Goal: Task Accomplishment & Management: Manage account settings

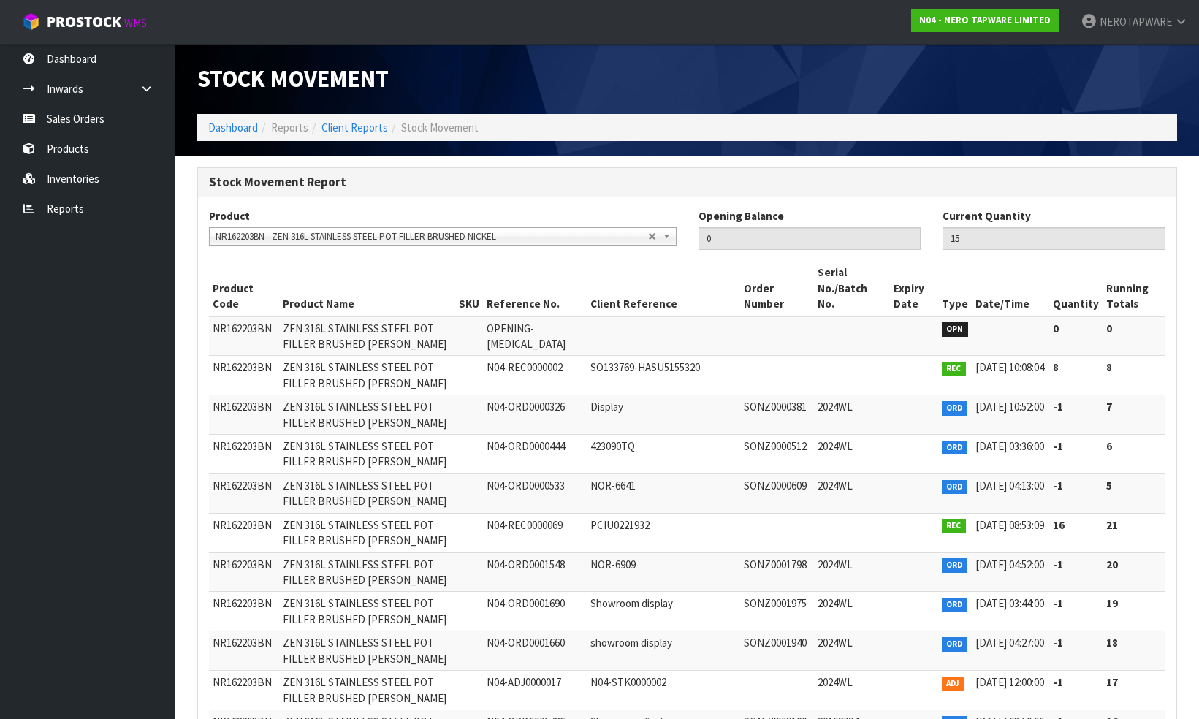
scroll to position [180, 0]
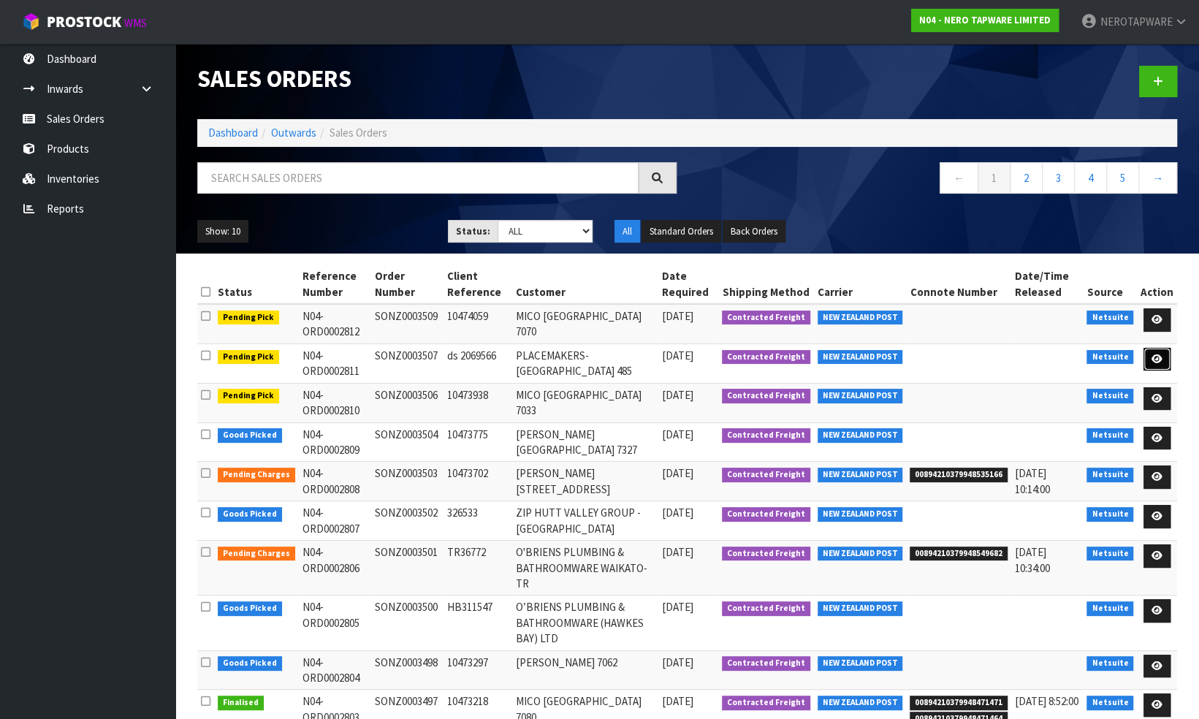
click at [1157, 354] on icon at bounding box center [1156, 358] width 11 height 9
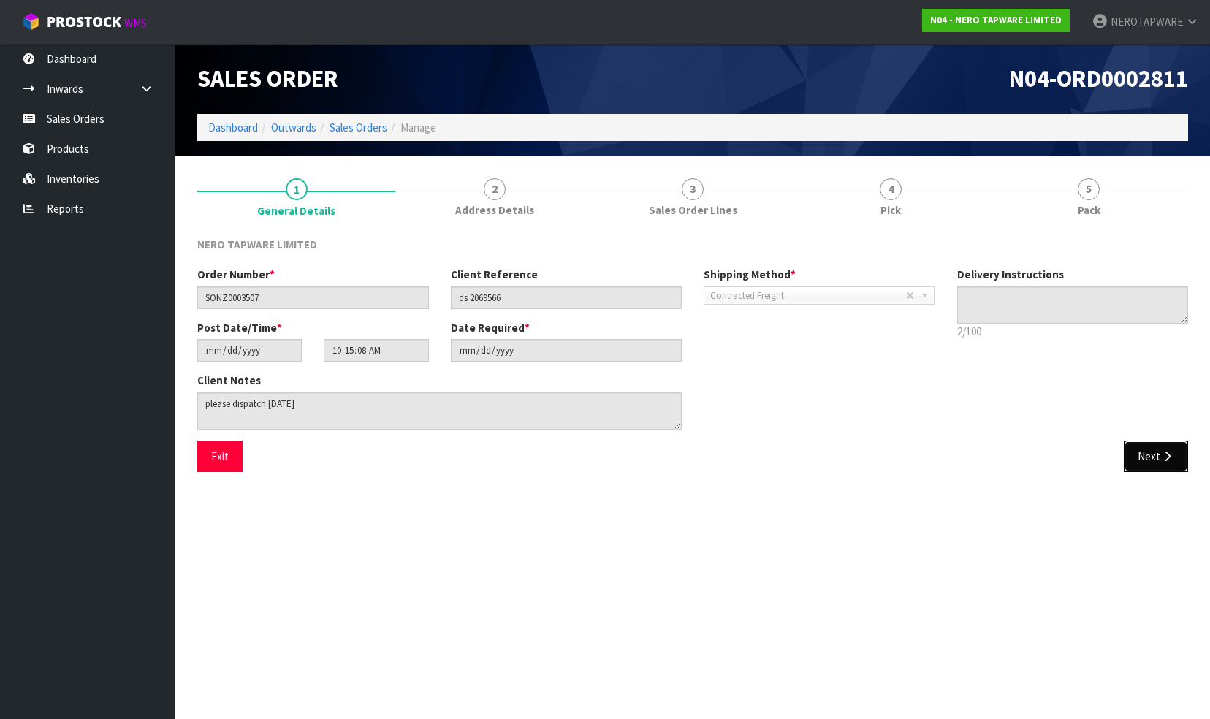
click at [1157, 462] on button "Next" at bounding box center [1156, 456] width 64 height 31
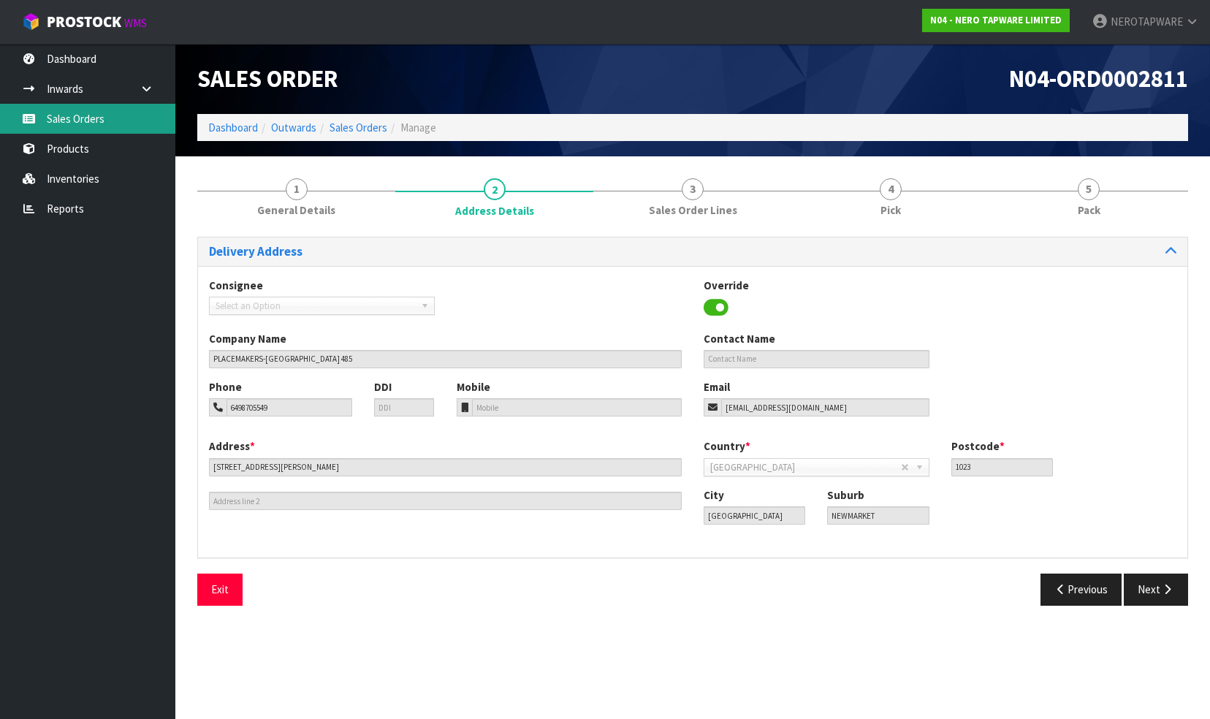
click at [70, 117] on link "Sales Orders" at bounding box center [87, 119] width 175 height 30
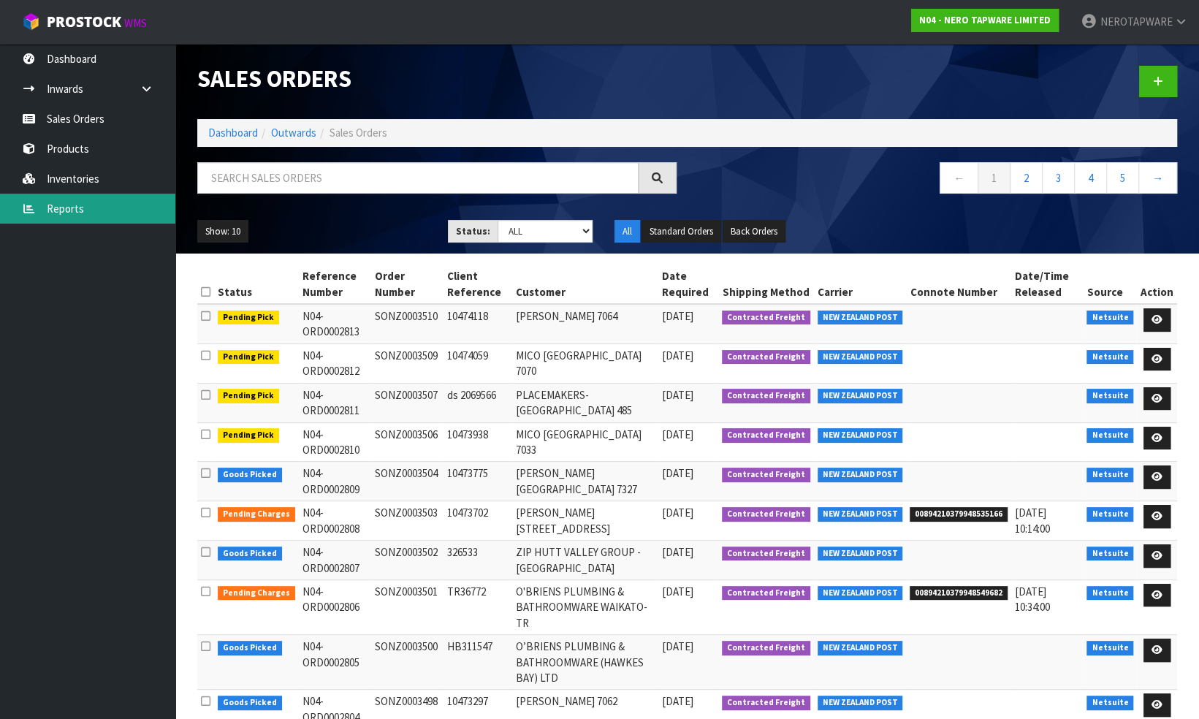
click at [75, 204] on link "Reports" at bounding box center [87, 209] width 175 height 30
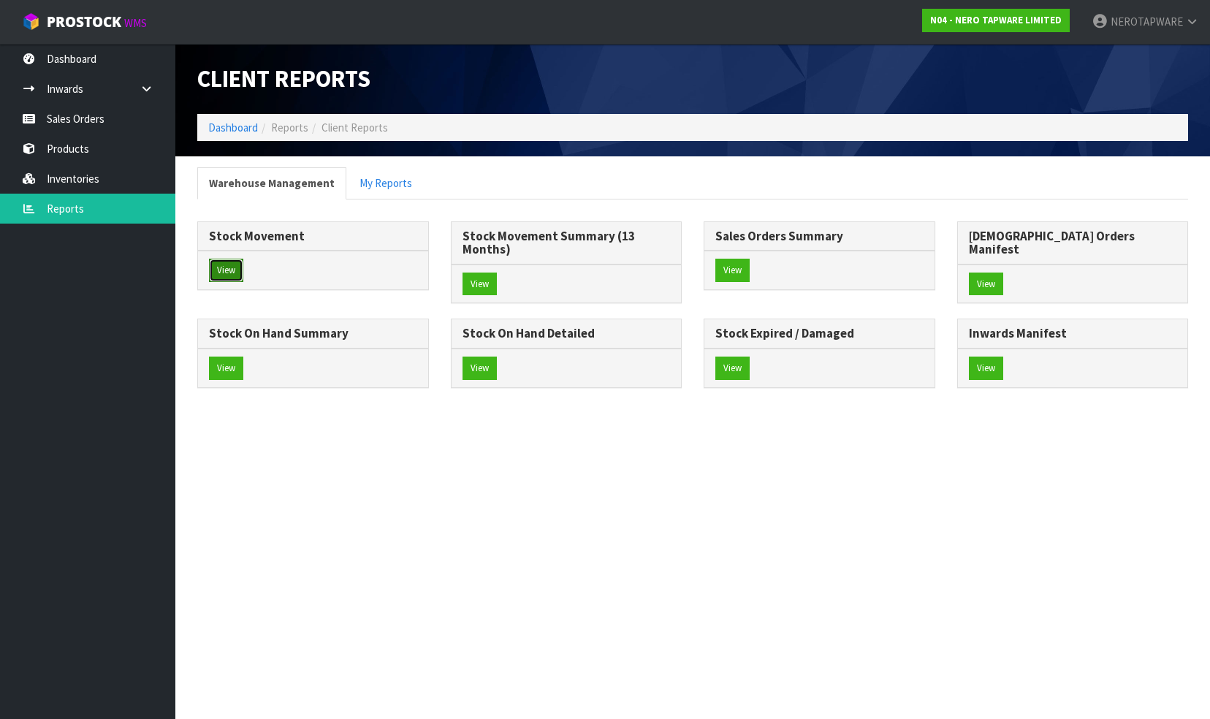
click at [234, 263] on button "View" at bounding box center [226, 270] width 34 height 23
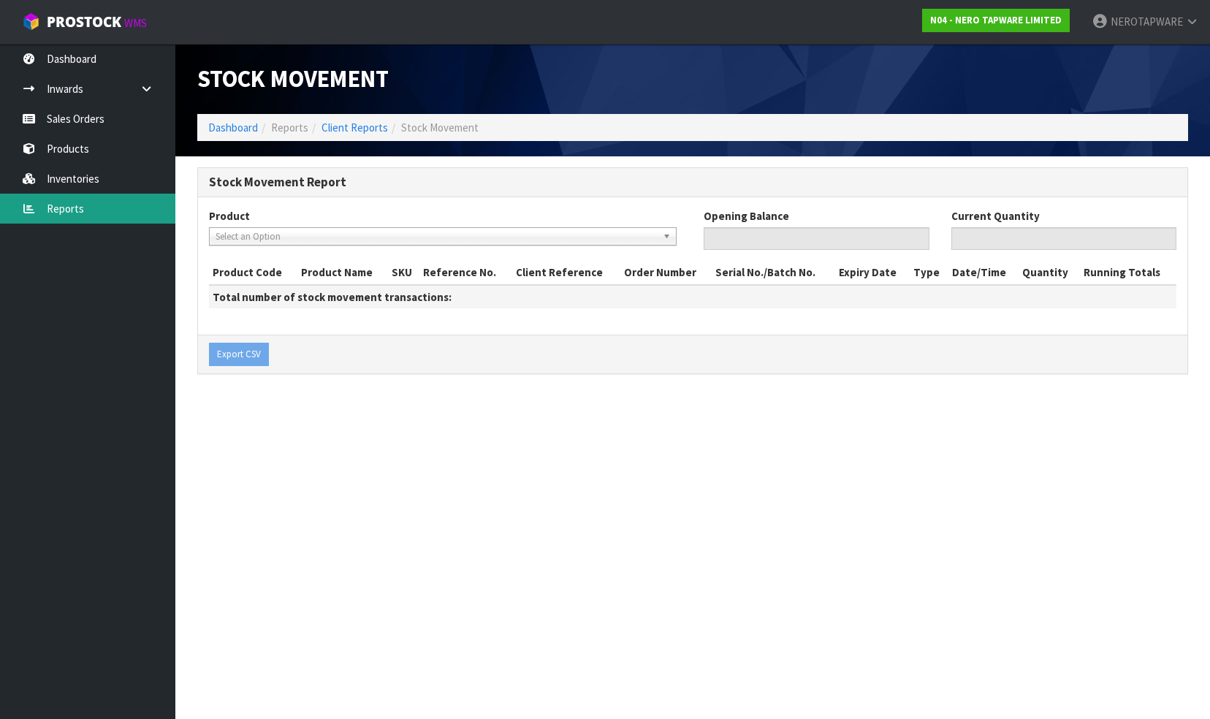
click at [80, 215] on link "Reports" at bounding box center [87, 209] width 175 height 30
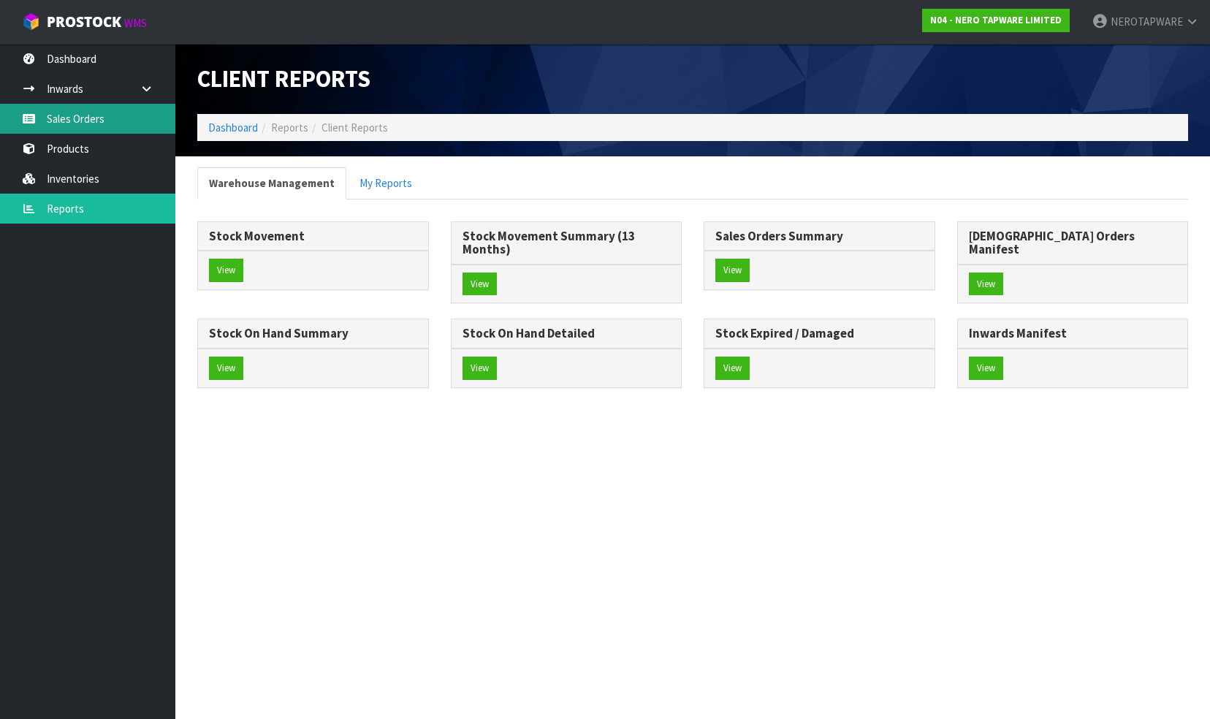
click at [81, 118] on link "Sales Orders" at bounding box center [87, 119] width 175 height 30
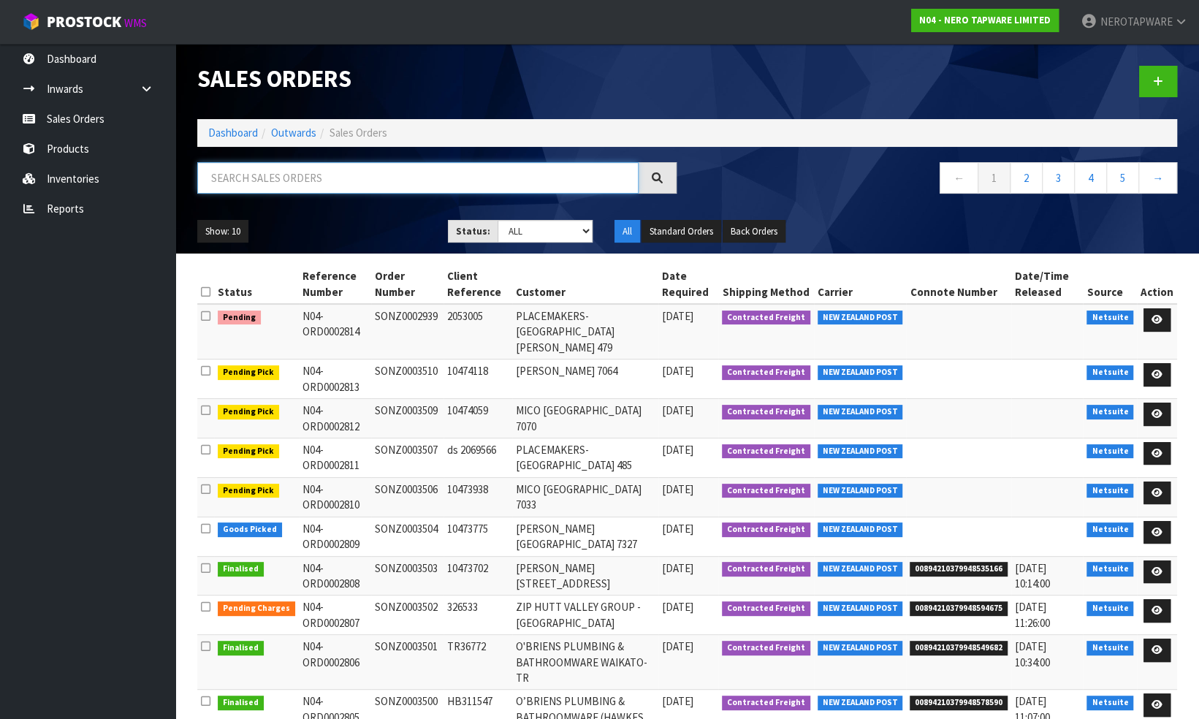
click at [289, 181] on input "text" at bounding box center [417, 177] width 441 height 31
click at [1154, 317] on icon at bounding box center [1156, 319] width 11 height 9
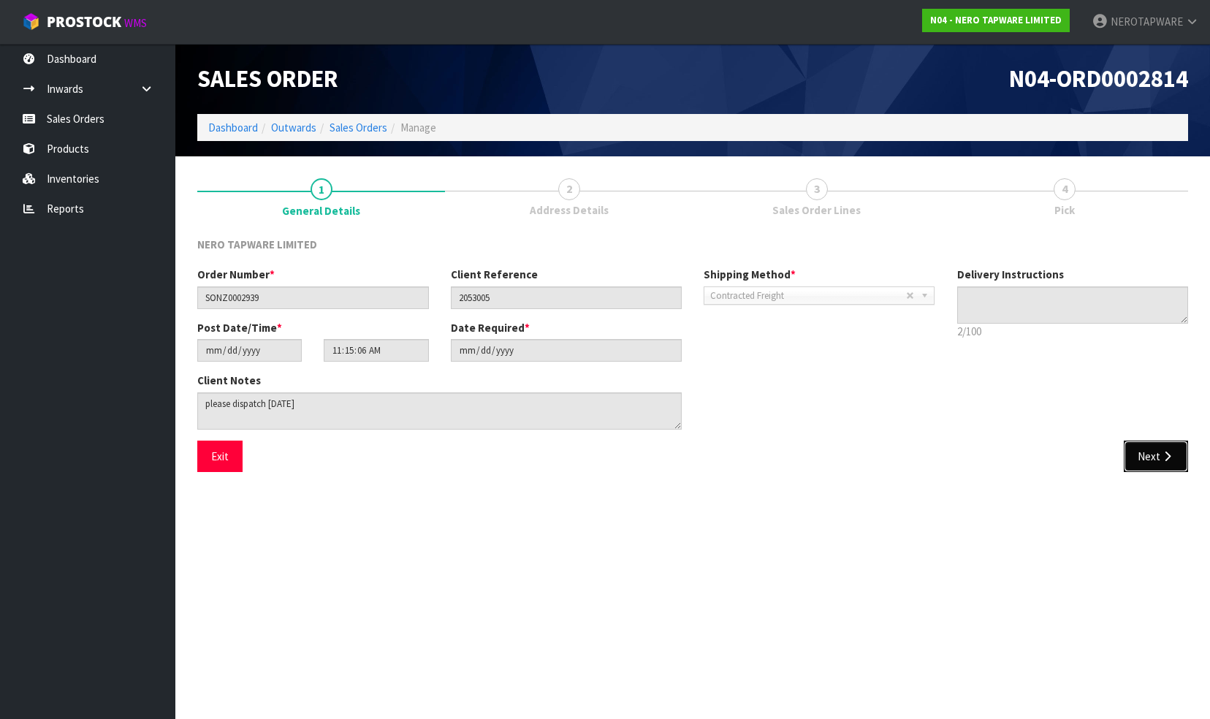
click at [1148, 459] on button "Next" at bounding box center [1156, 456] width 64 height 31
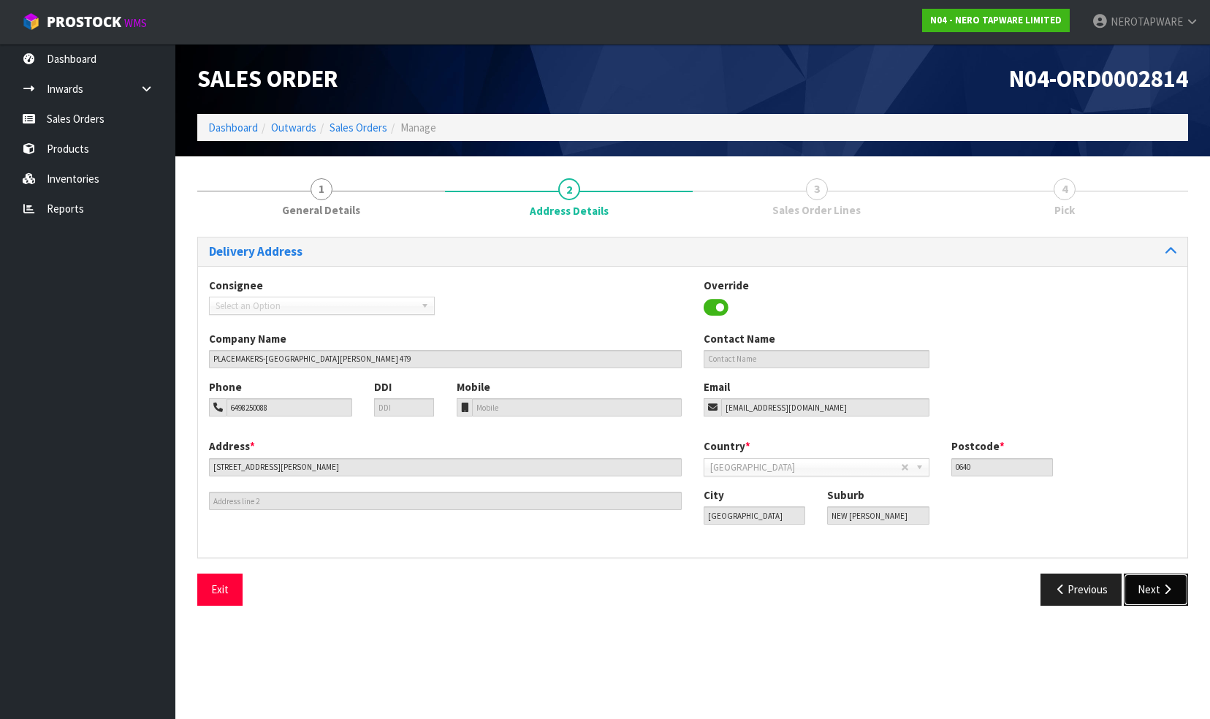
click at [1153, 588] on button "Next" at bounding box center [1156, 589] width 64 height 31
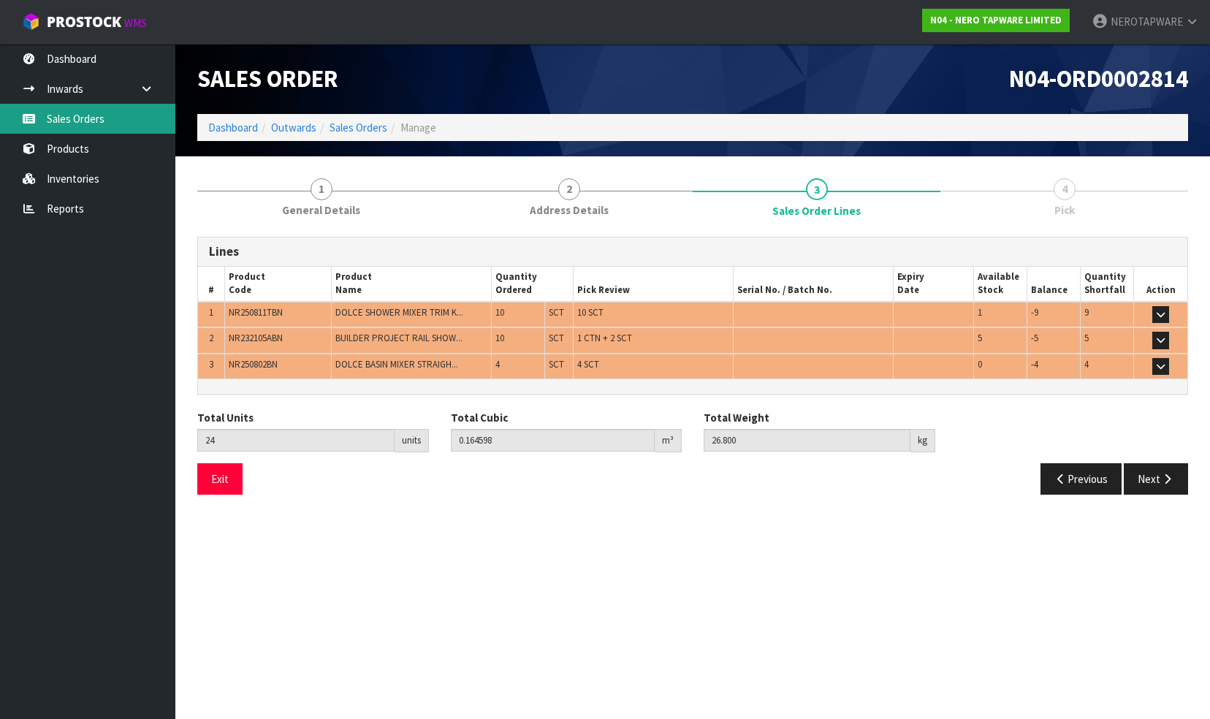
click at [94, 128] on link "Sales Orders" at bounding box center [87, 119] width 175 height 30
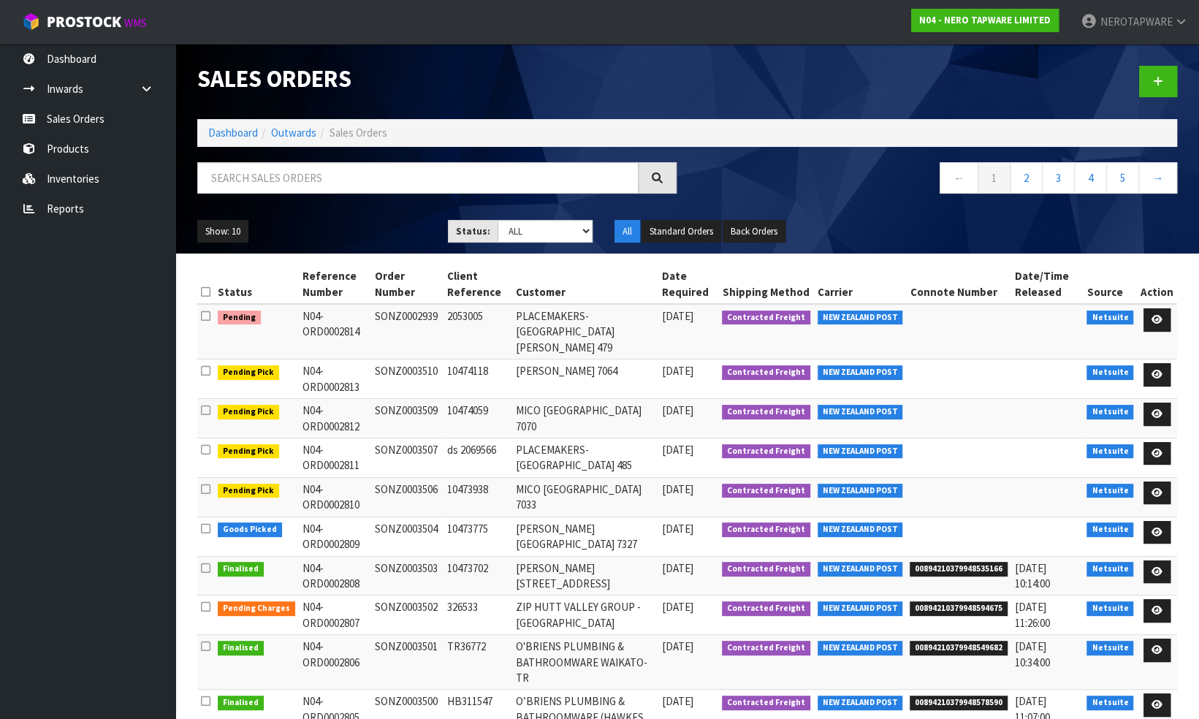
click at [408, 311] on td "SONZ0002939" at bounding box center [407, 332] width 72 height 56
copy td "SONZ0002939"
click at [1163, 318] on link at bounding box center [1156, 319] width 27 height 23
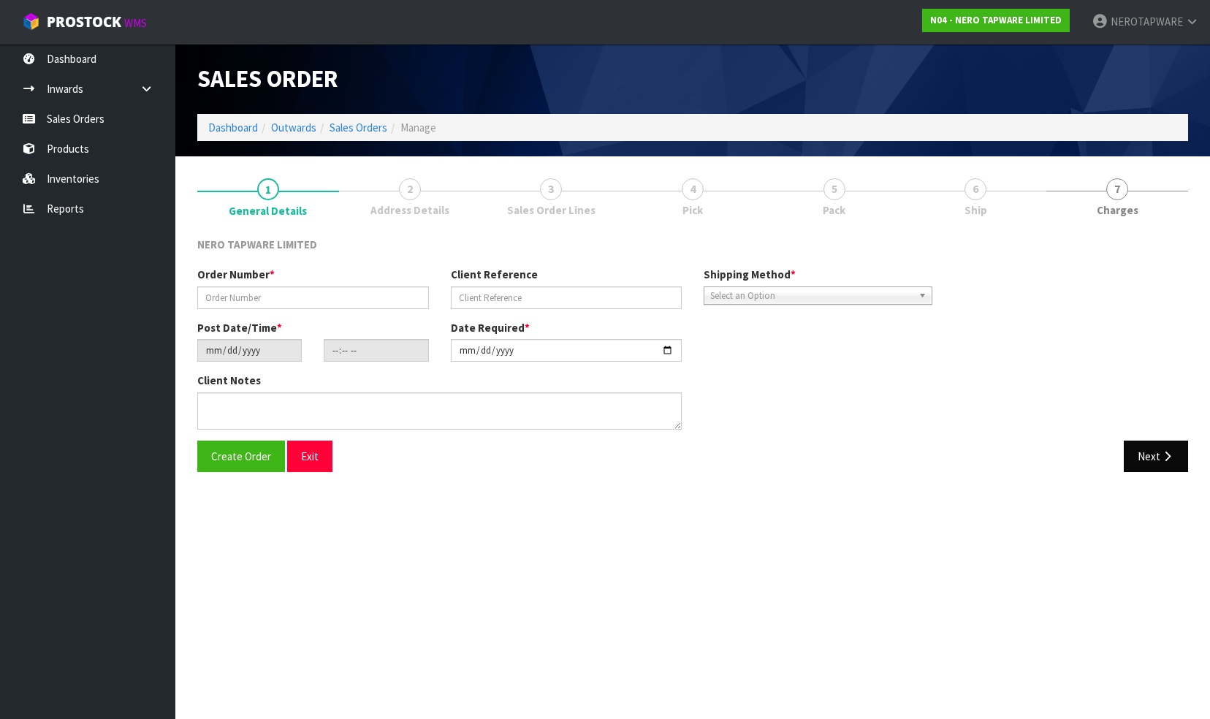
type input "SONZ0002939"
type input "2053005"
type input "[DATE]"
type input "11:15:06.000"
type input "[DATE]"
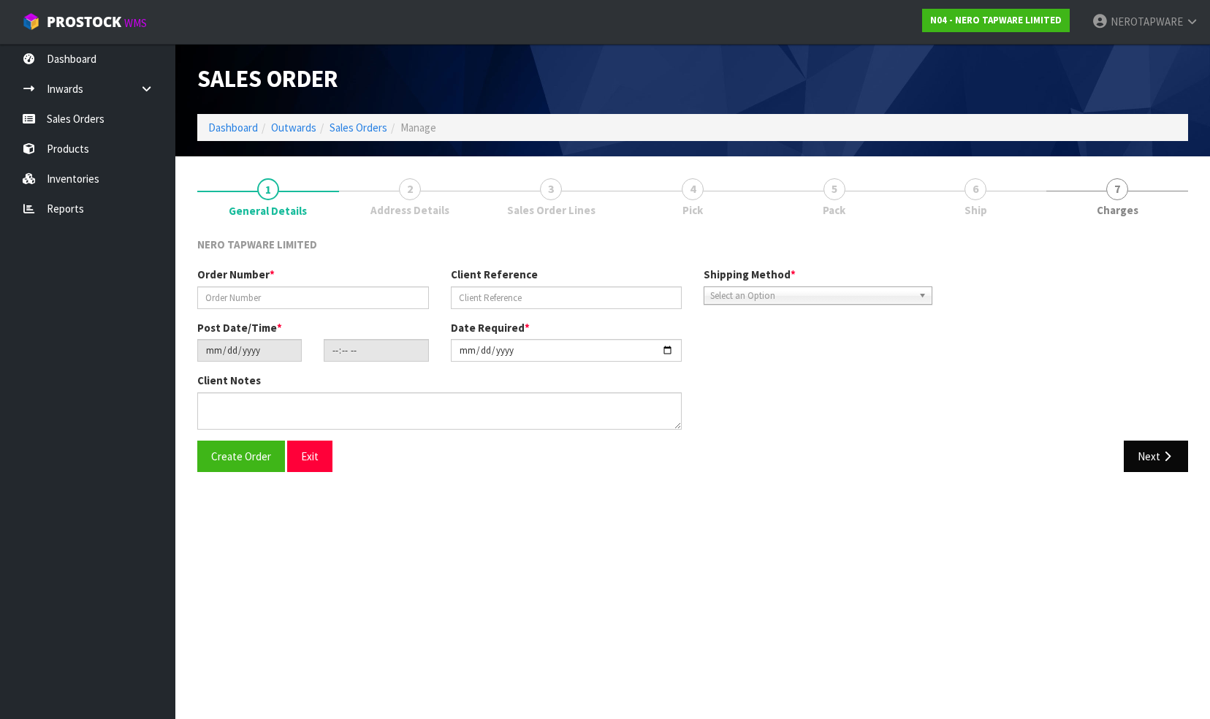
type textarea "please dispatch [DATE]"
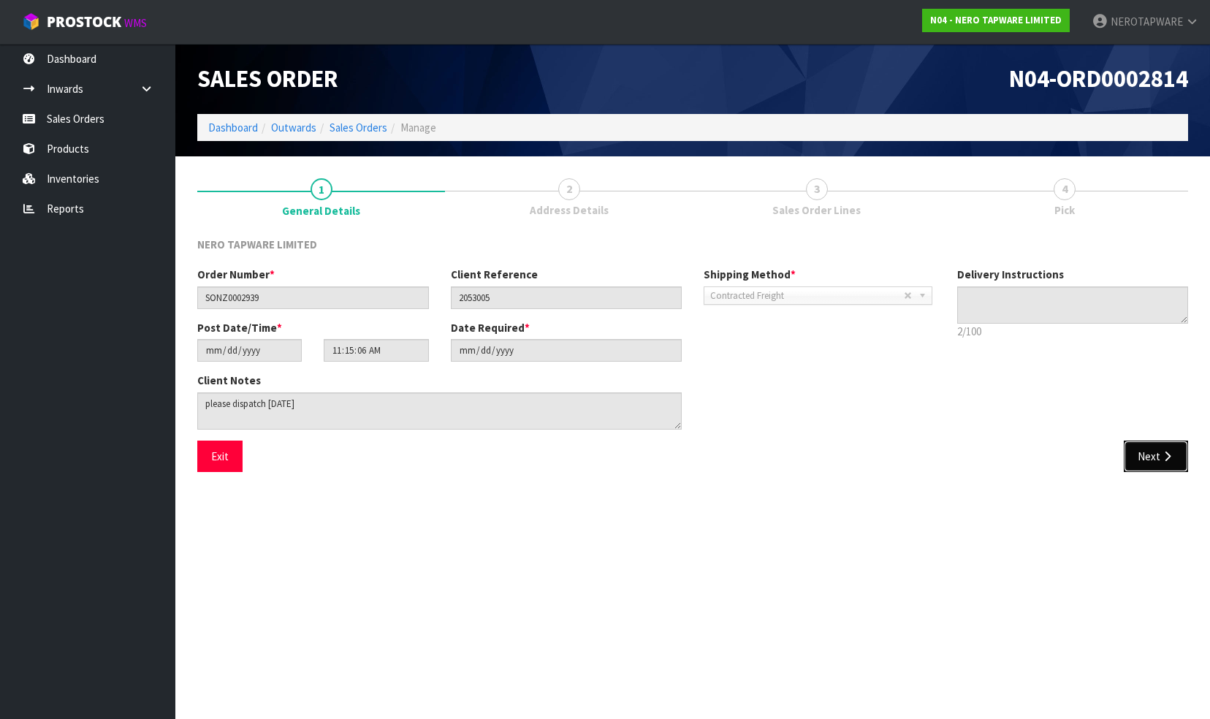
click at [1150, 461] on button "Next" at bounding box center [1156, 456] width 64 height 31
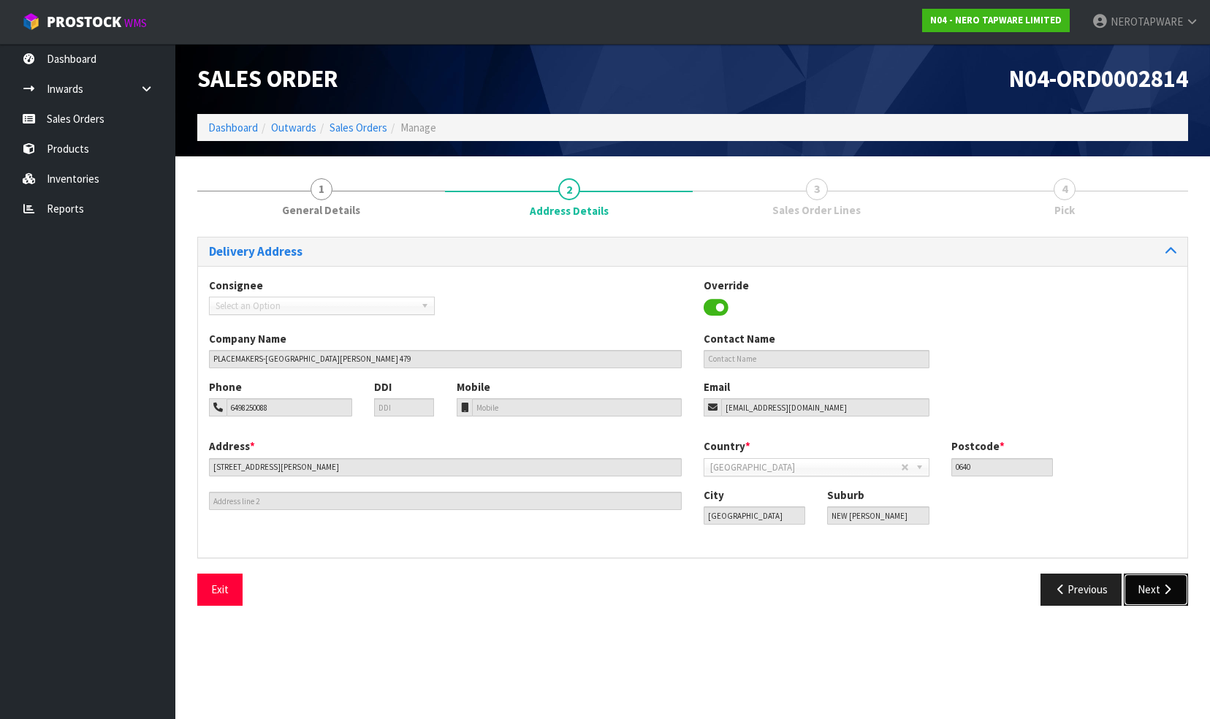
click at [1149, 591] on button "Next" at bounding box center [1156, 589] width 64 height 31
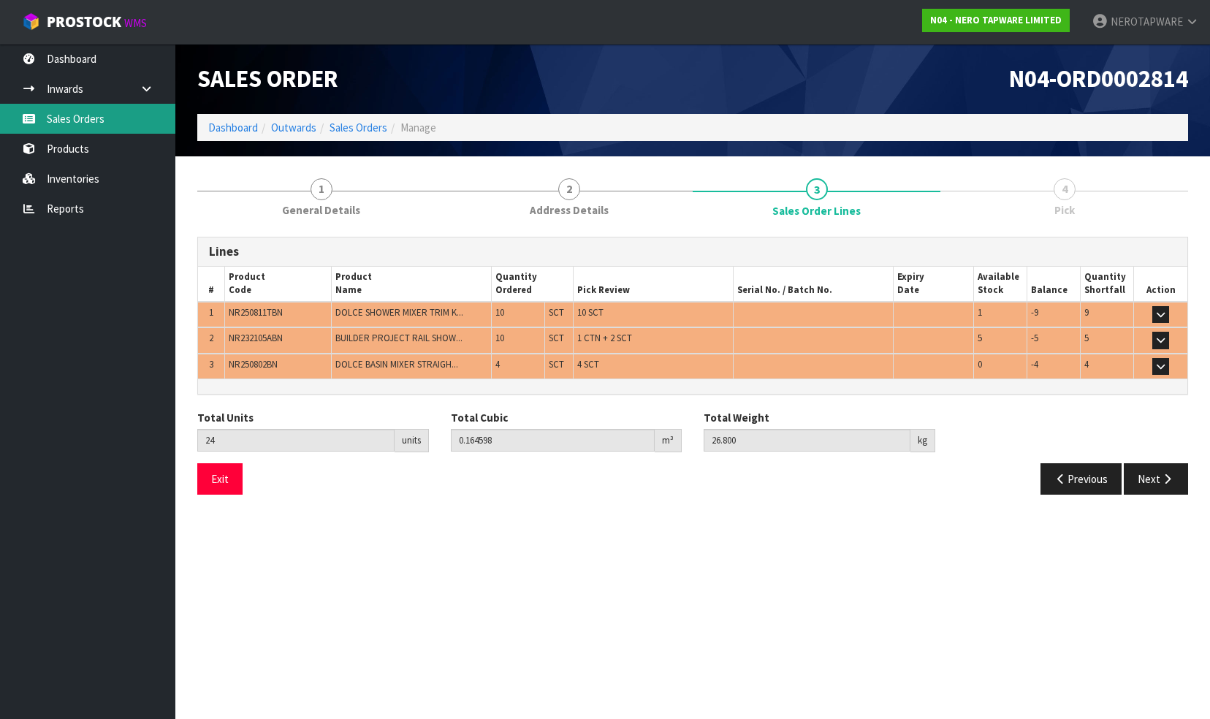
click at [80, 114] on link "Sales Orders" at bounding box center [87, 119] width 175 height 30
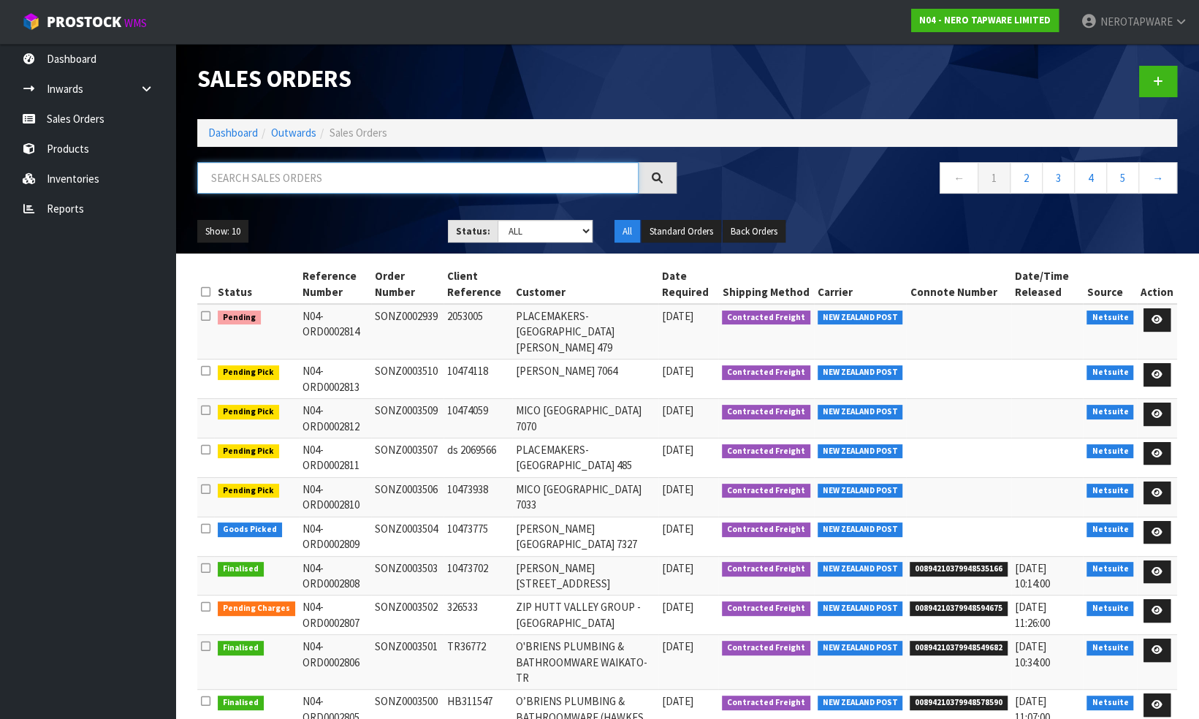
click at [271, 180] on input "text" at bounding box center [417, 177] width 441 height 31
paste input "10473297"
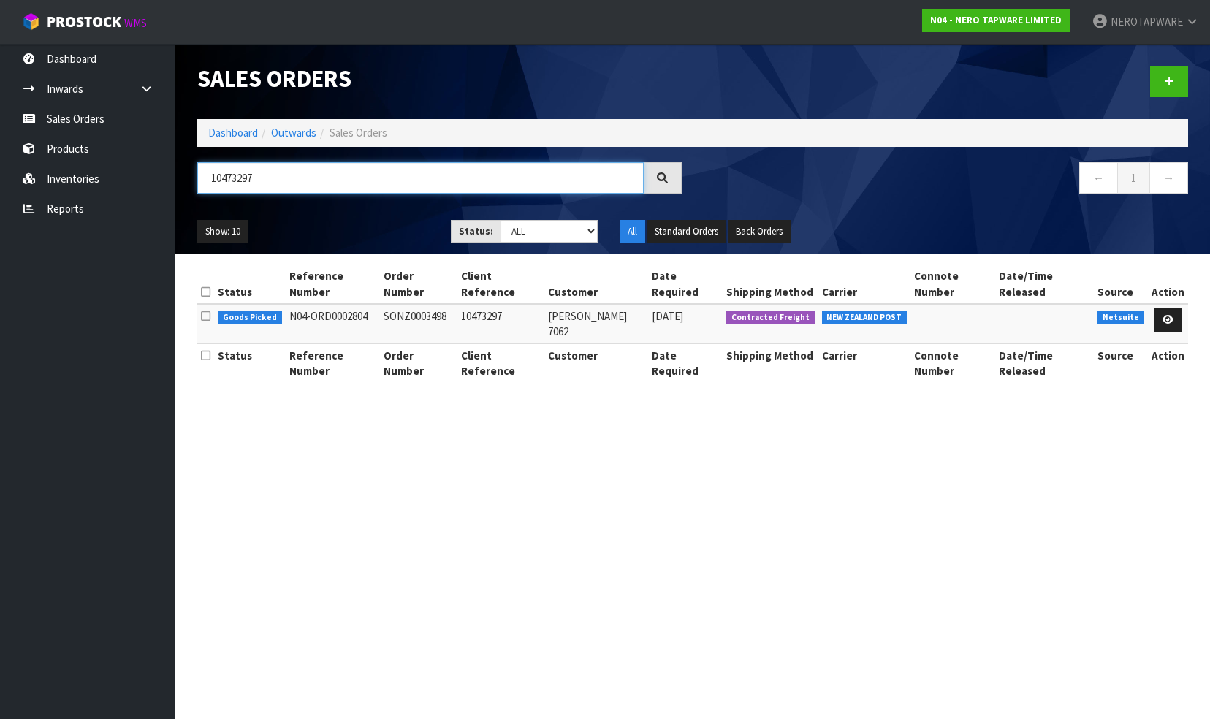
type input "10473297"
click at [393, 304] on td "SONZ0003498" at bounding box center [418, 323] width 77 height 39
copy td "SONZ0003498"
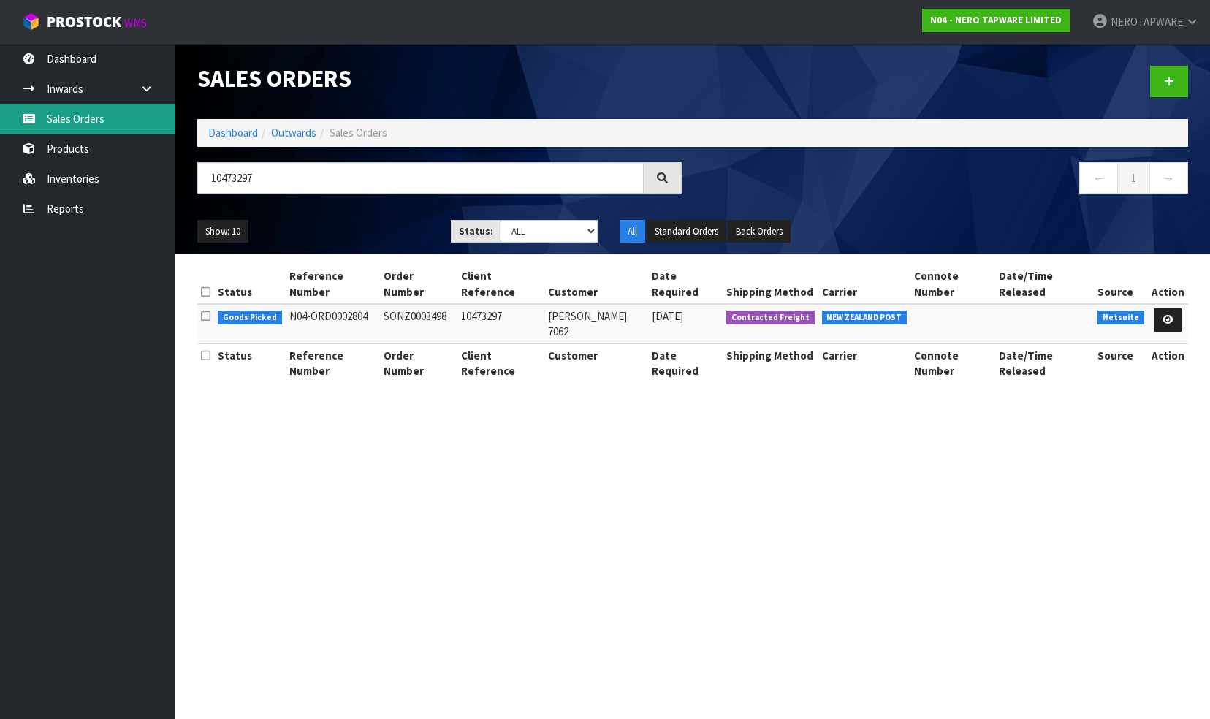
click at [51, 121] on link "Sales Orders" at bounding box center [87, 119] width 175 height 30
click at [82, 115] on link "Sales Orders" at bounding box center [87, 119] width 175 height 30
click at [80, 117] on link "Sales Orders" at bounding box center [87, 119] width 175 height 30
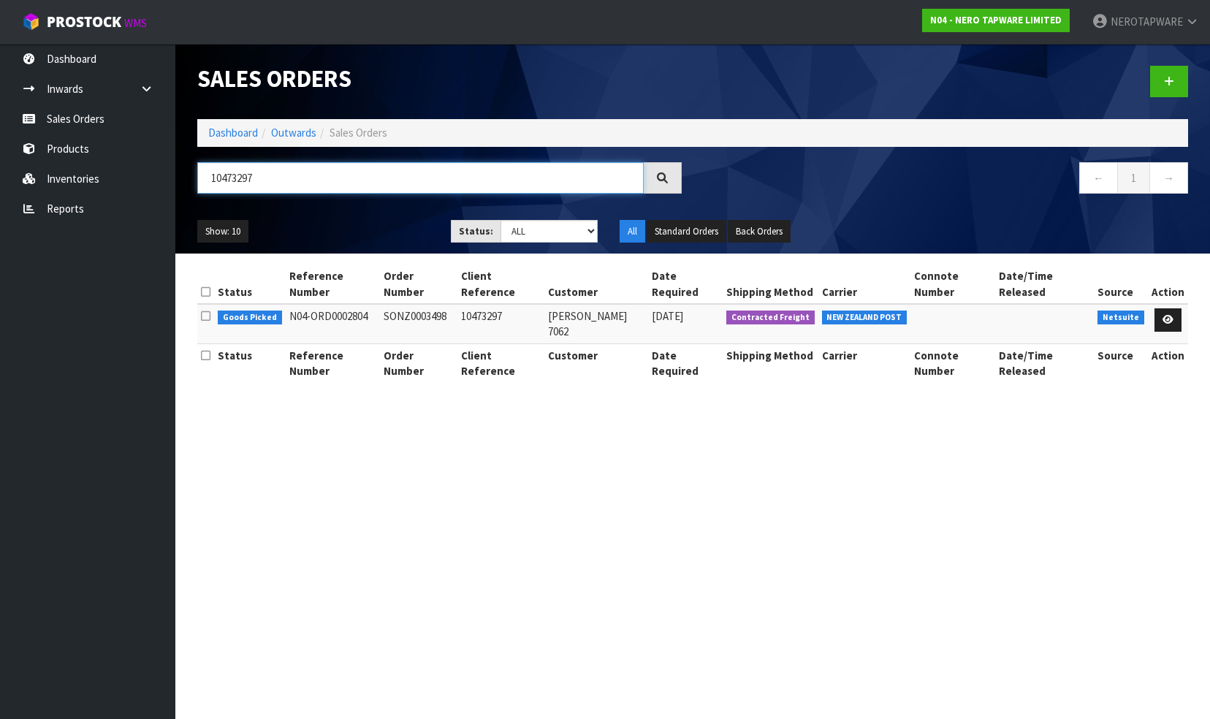
drag, startPoint x: 267, startPoint y: 175, endPoint x: 177, endPoint y: 167, distance: 91.0
click at [177, 167] on header "Sales Orders Dashboard Outwards Sales Orders 10473297 ← 1 → Show: 10 5 10 25 50…" at bounding box center [692, 149] width 1035 height 210
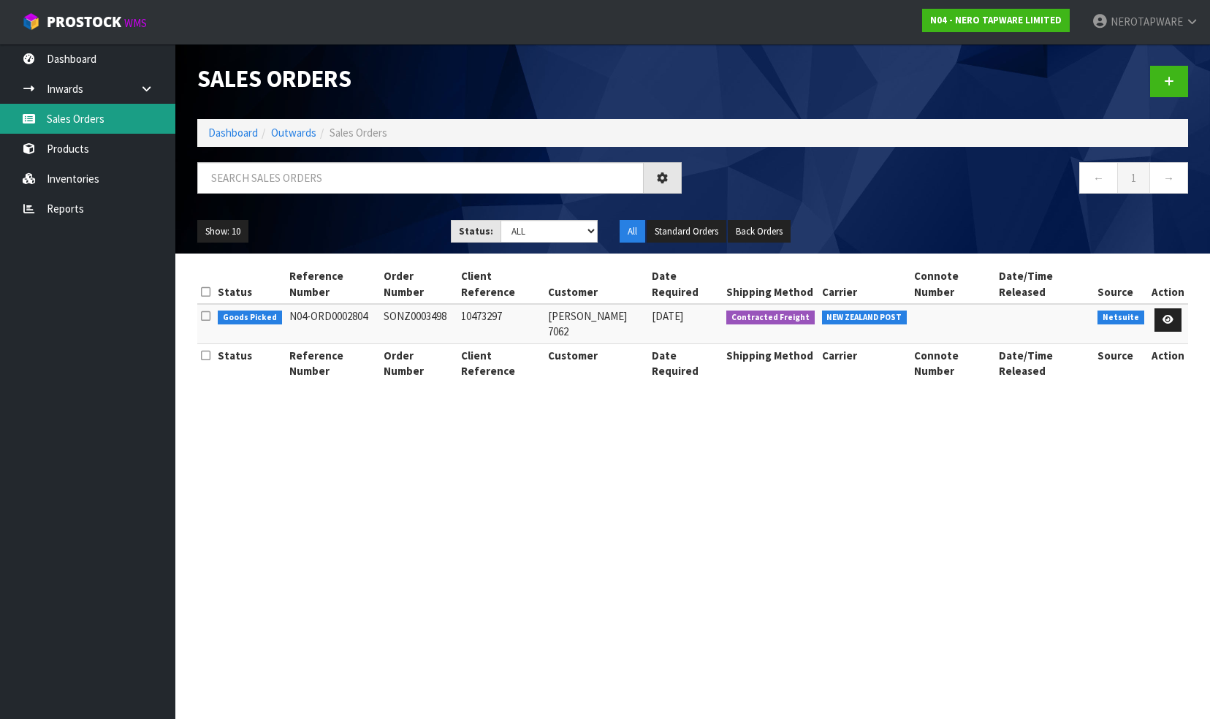
click at [75, 123] on link "Sales Orders" at bounding box center [87, 119] width 175 height 30
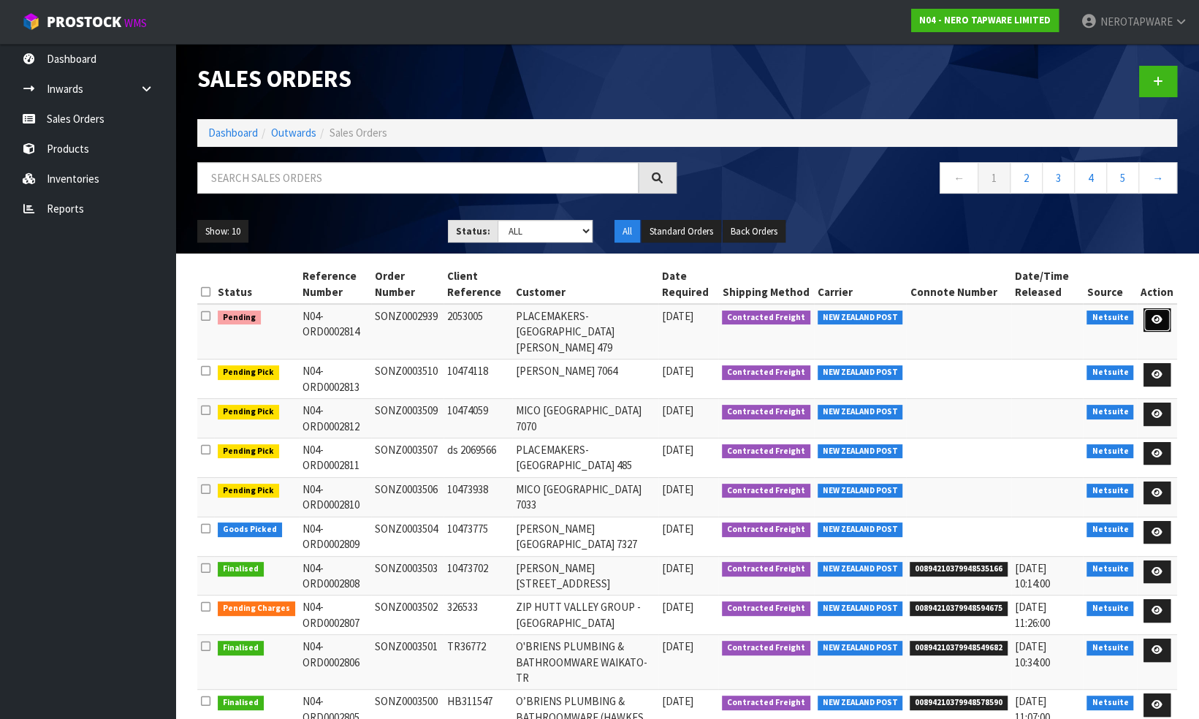
click at [1155, 316] on icon at bounding box center [1156, 319] width 11 height 9
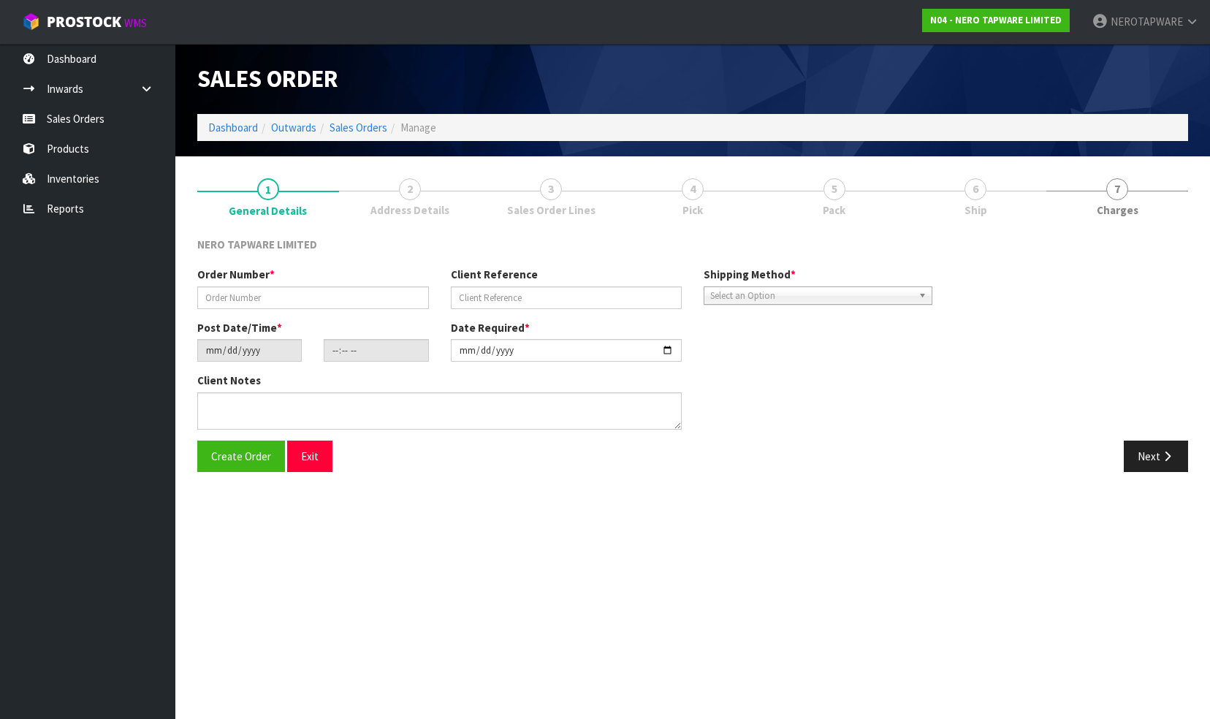
type input "SONZ0002939"
type input "2053005"
type input "[DATE]"
type input "11:15:06.000"
type input "[DATE]"
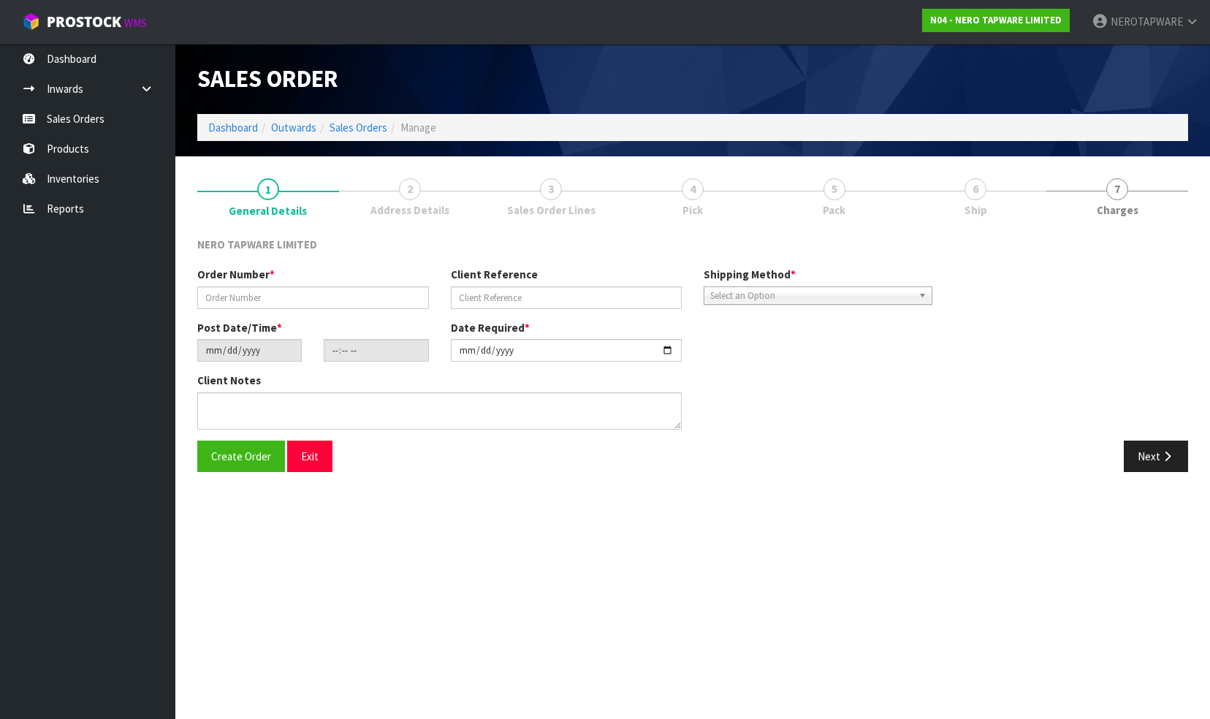
type textarea "please dispatch [DATE]"
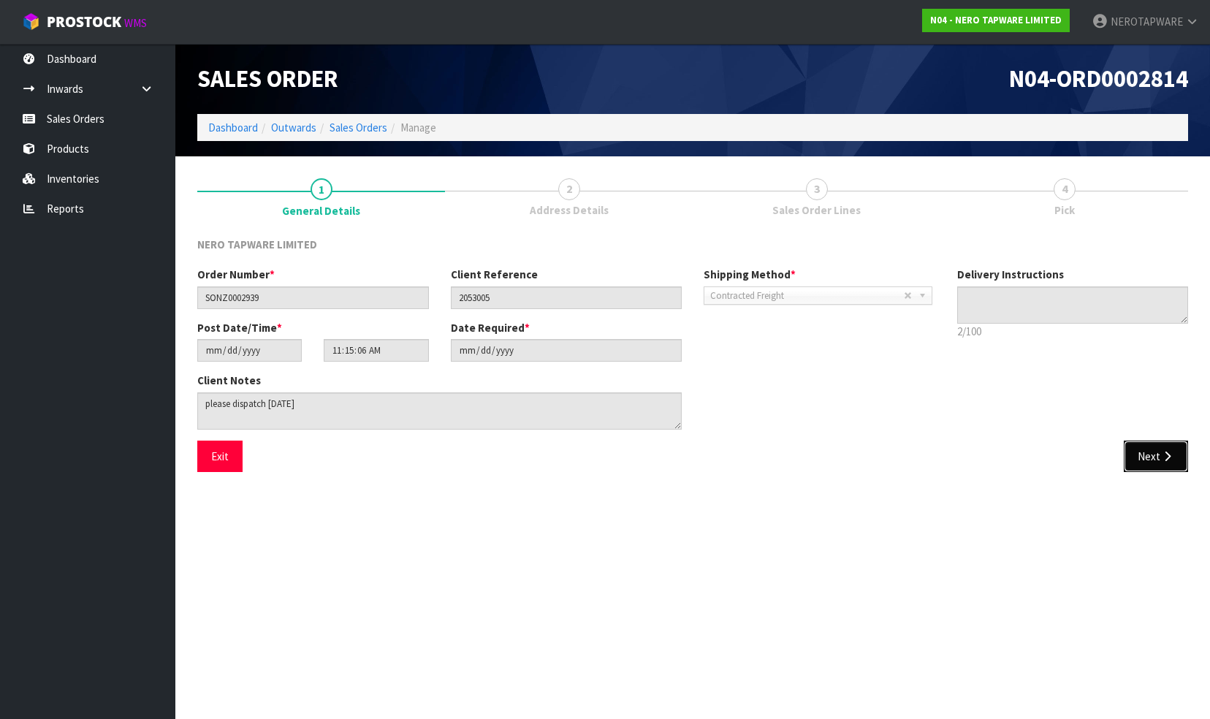
click at [1149, 454] on button "Next" at bounding box center [1156, 456] width 64 height 31
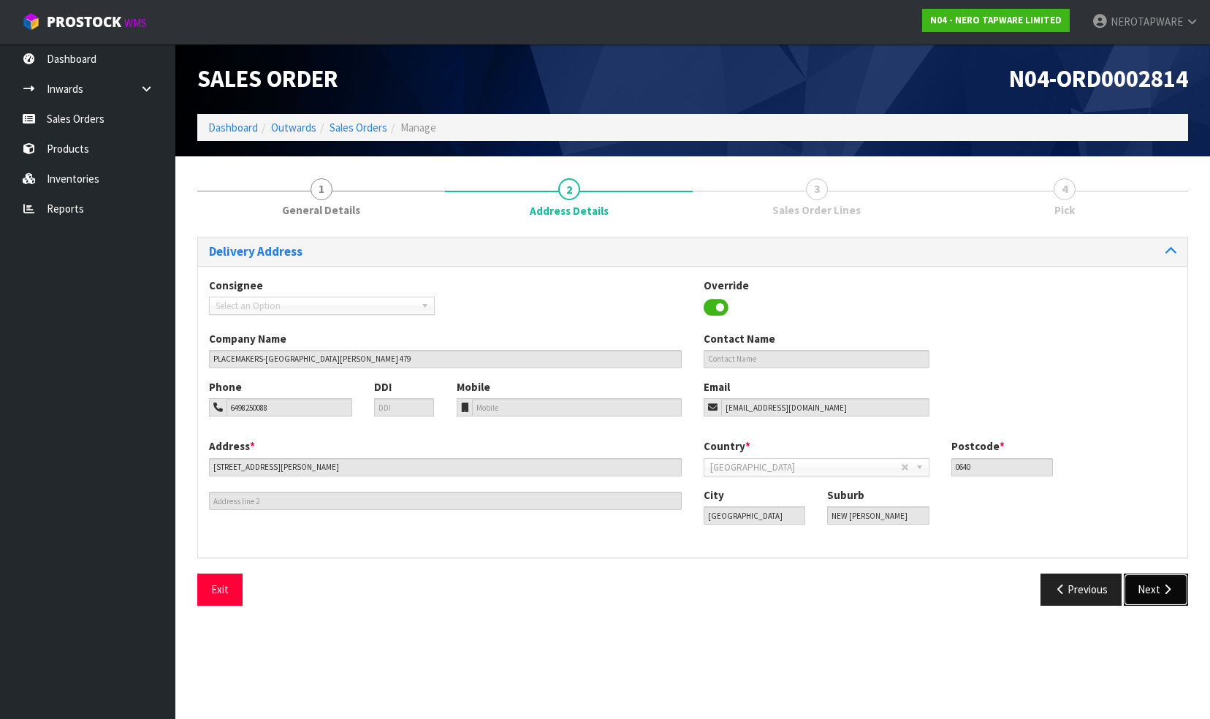
click at [1146, 582] on button "Next" at bounding box center [1156, 589] width 64 height 31
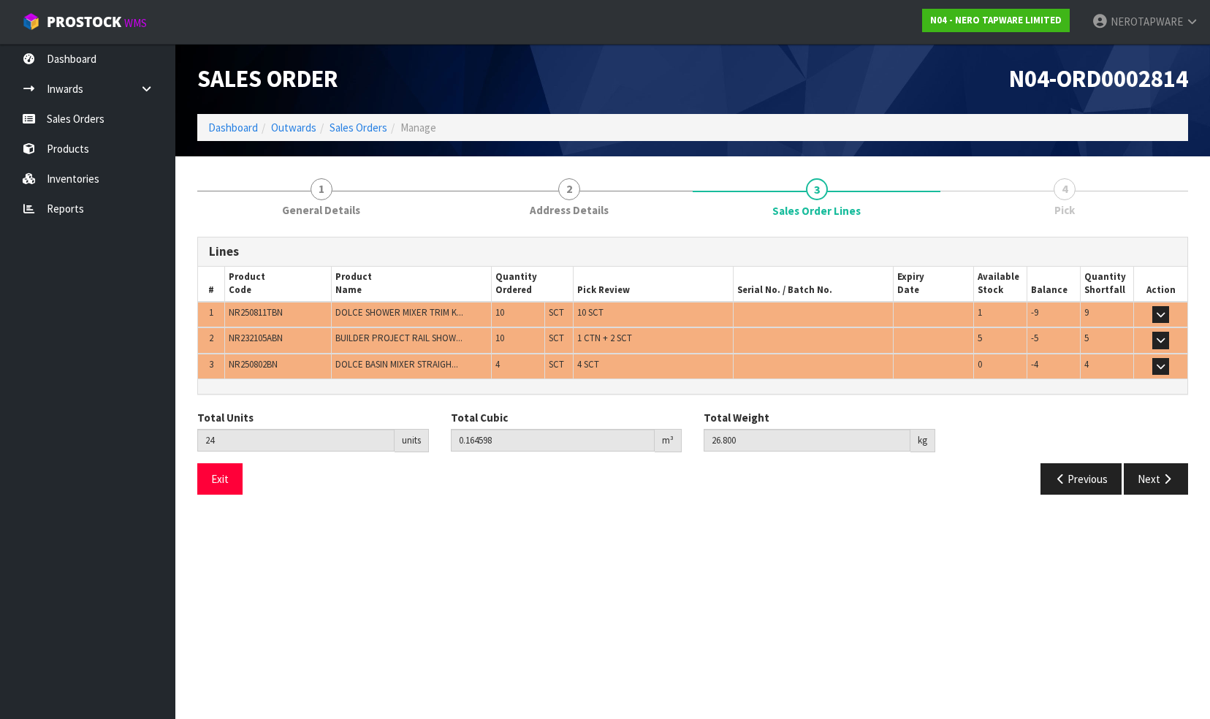
click at [890, 544] on section "Edit Sales Order N04-ORD0002814 Dashboard Outwards Sales Orders Manage Sales Or…" at bounding box center [605, 359] width 1210 height 719
click at [91, 120] on link "Sales Orders" at bounding box center [87, 119] width 175 height 30
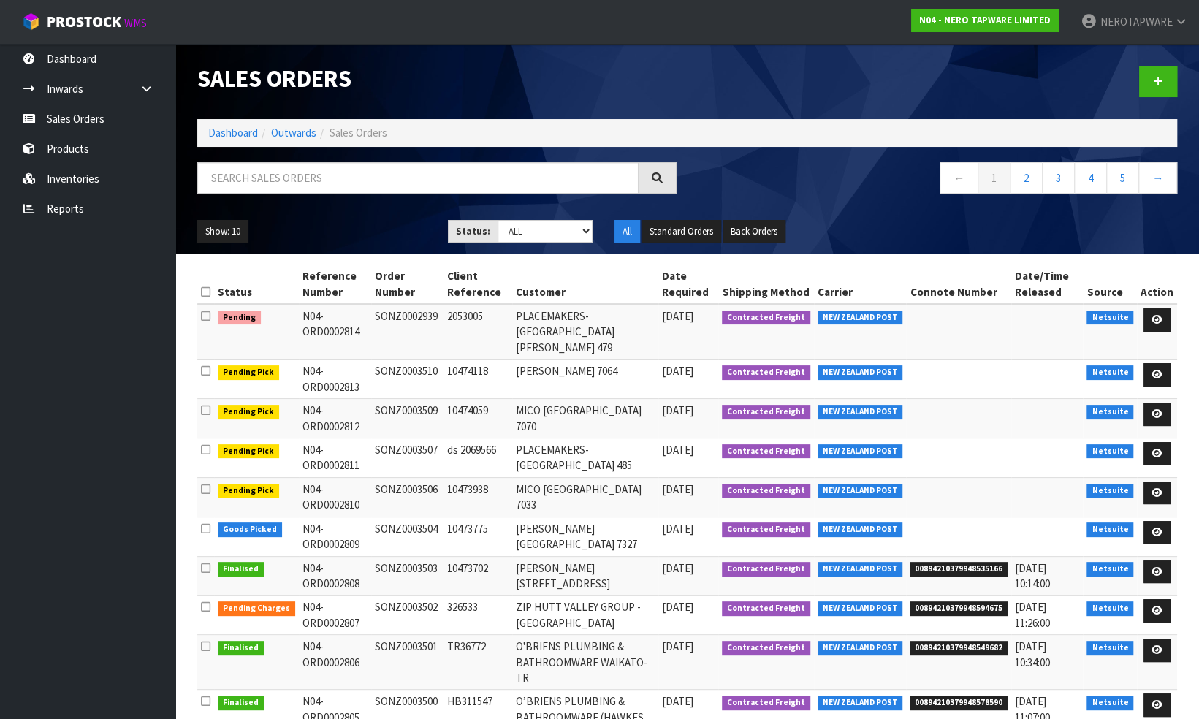
click at [387, 314] on td "SONZ0002939" at bounding box center [407, 332] width 72 height 56
copy td "SONZ0002939"
drag, startPoint x: 297, startPoint y: 312, endPoint x: 439, endPoint y: 320, distance: 142.7
click at [439, 320] on tr "Pending N04-ORD0002814 SONZ0002939 2053005 PLACEMAKERS-[GEOGRAPHIC_DATA][PERSON…" at bounding box center [687, 332] width 980 height 56
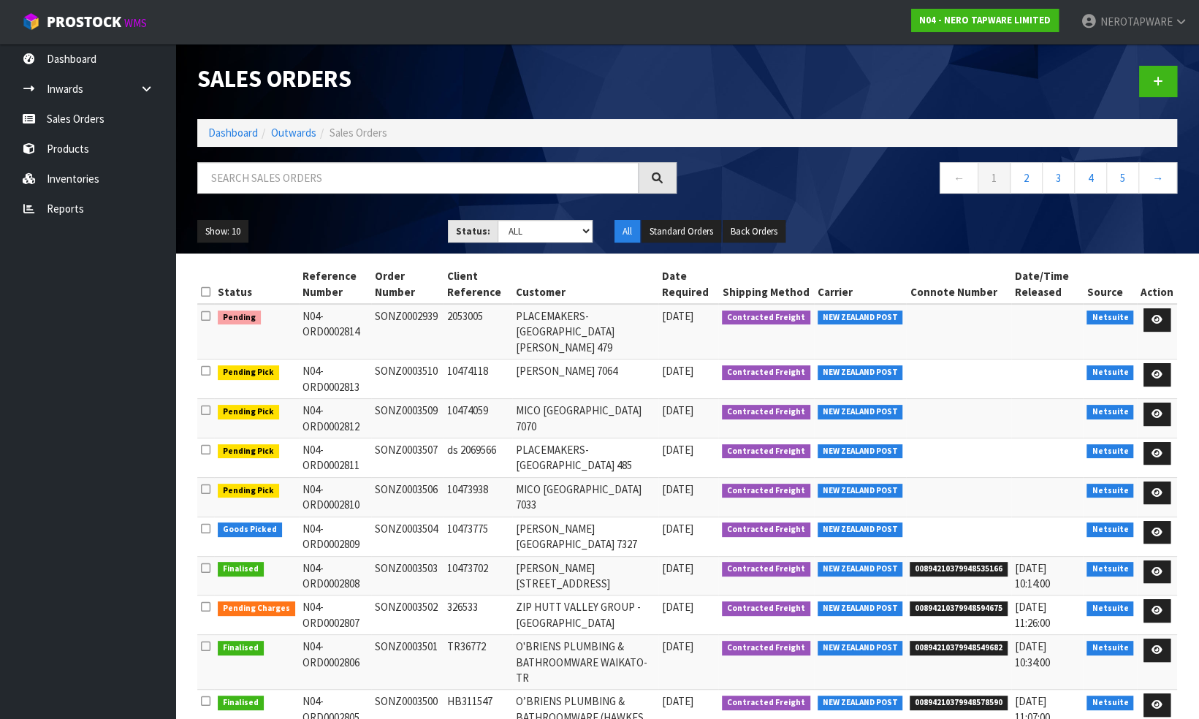
copy tr "N04-ORD0002814 SONZ0002939"
click at [760, 69] on div at bounding box center [938, 81] width 501 height 75
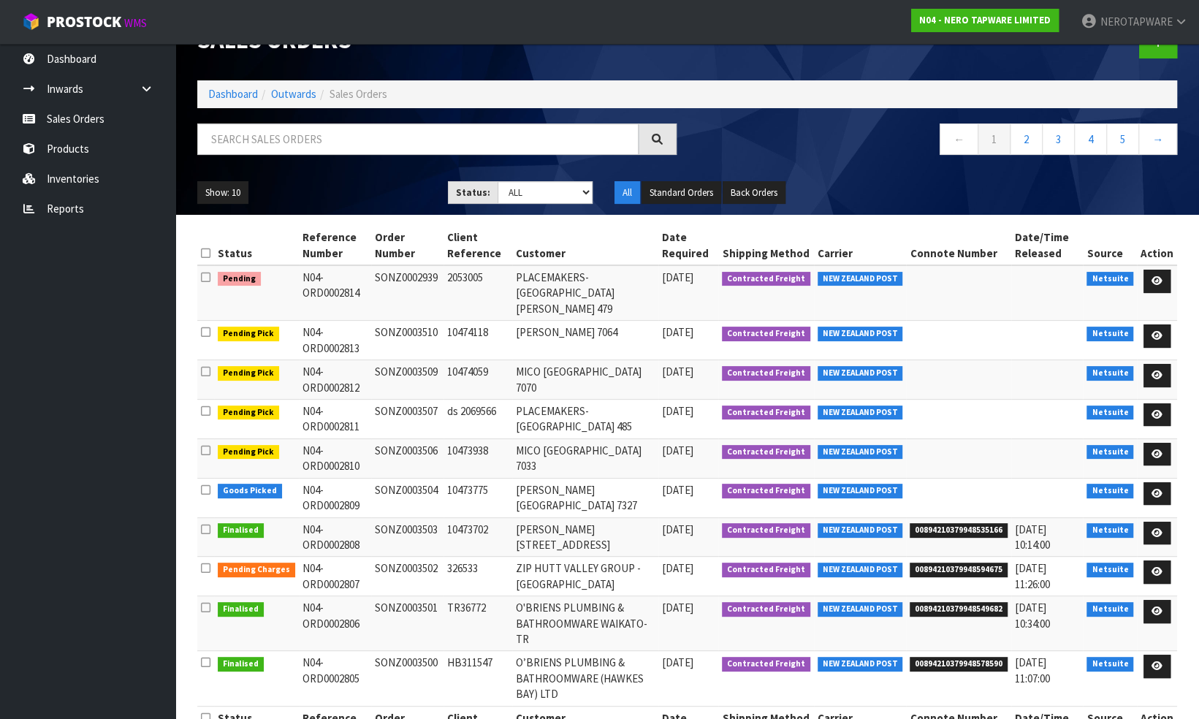
scroll to position [56, 0]
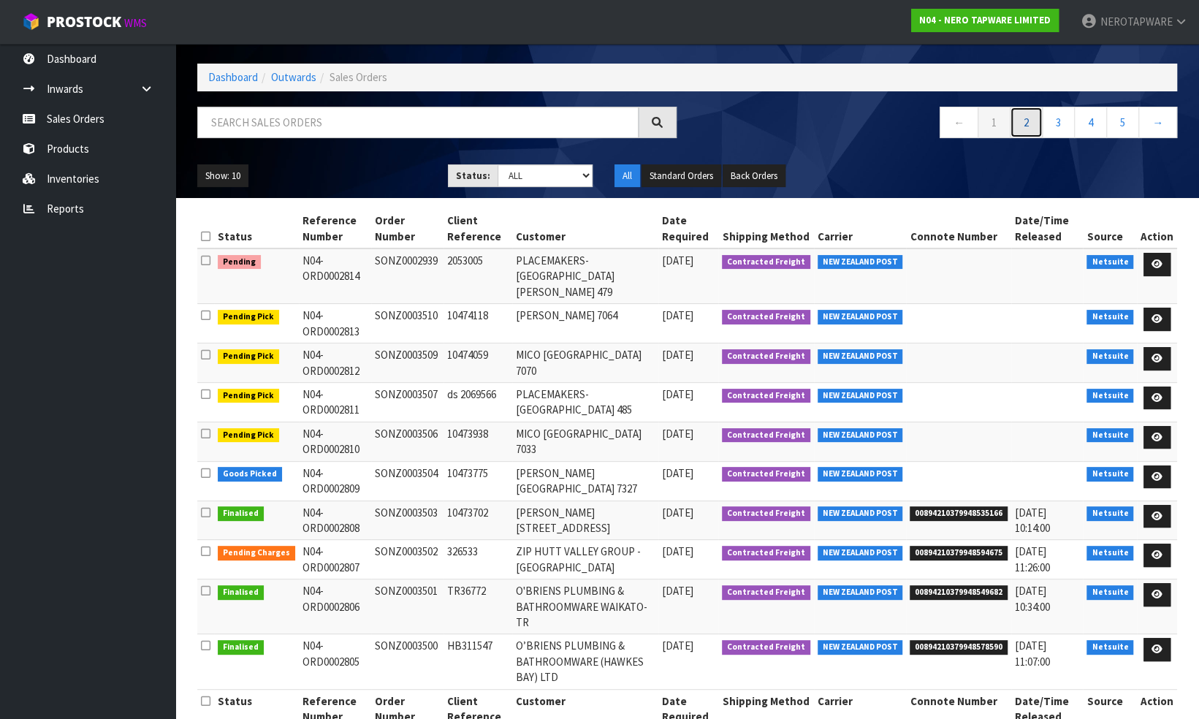
click at [1024, 117] on link "2" at bounding box center [1026, 122] width 33 height 31
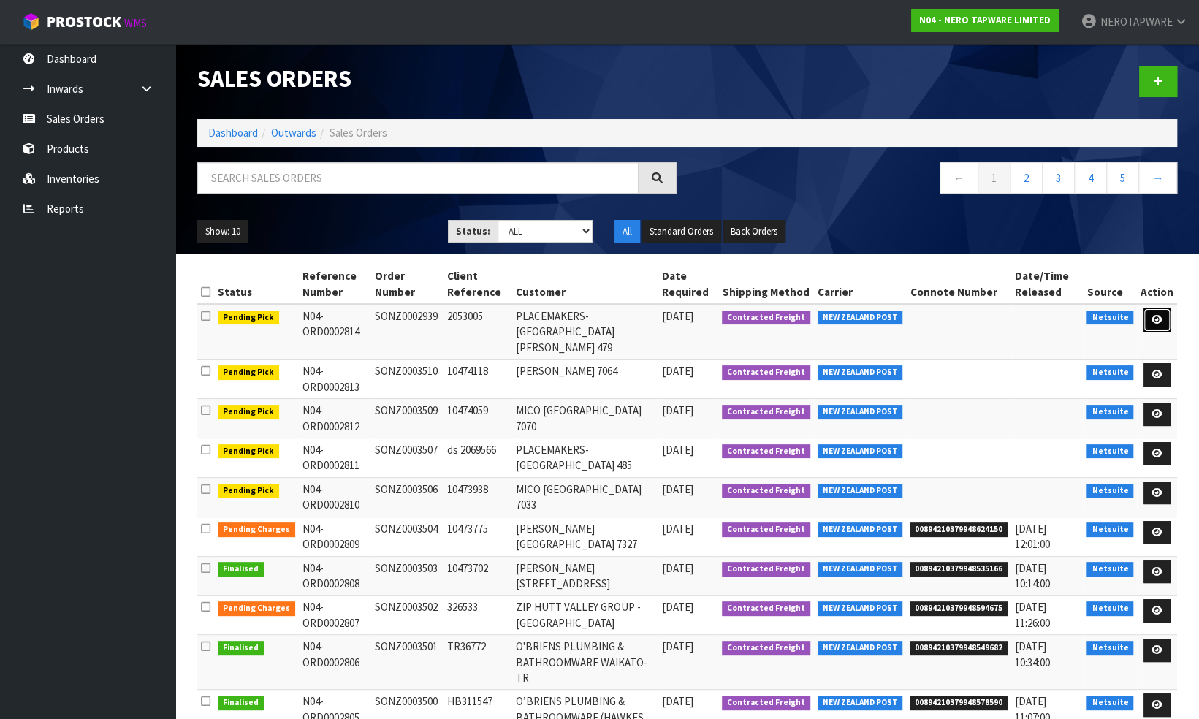
click at [1158, 319] on icon at bounding box center [1156, 319] width 11 height 9
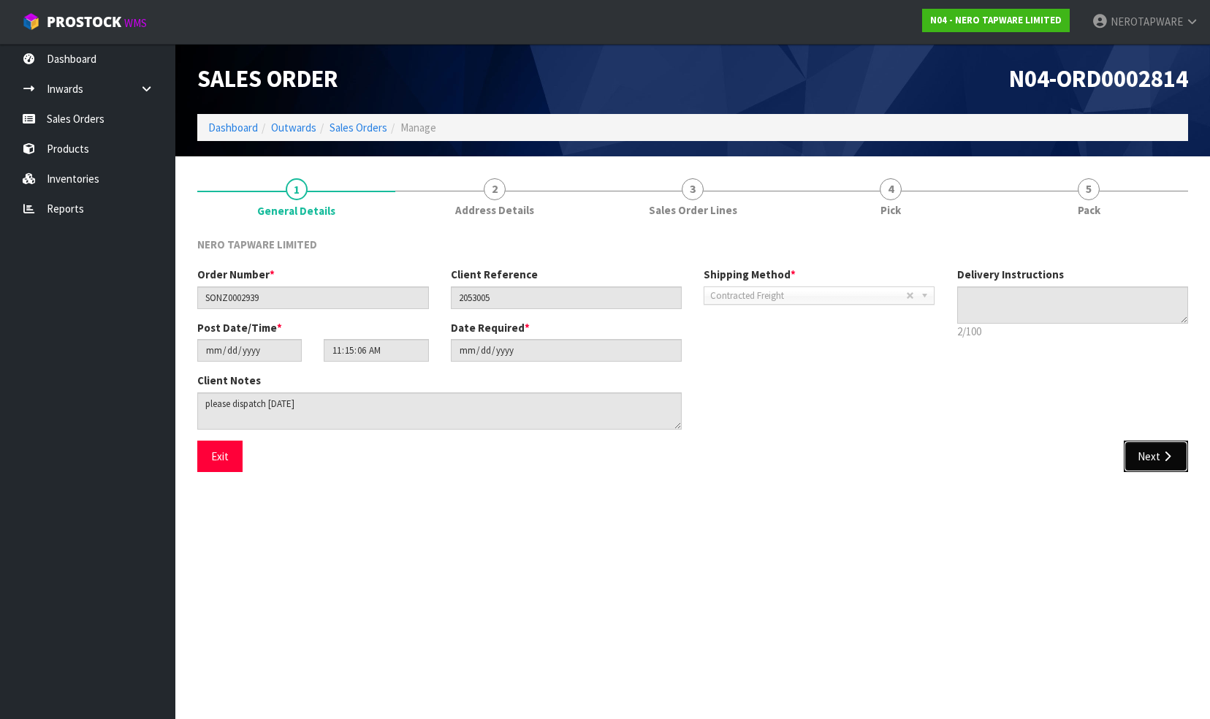
click at [1143, 459] on button "Next" at bounding box center [1156, 456] width 64 height 31
